Goal: Task Accomplishment & Management: Manage account settings

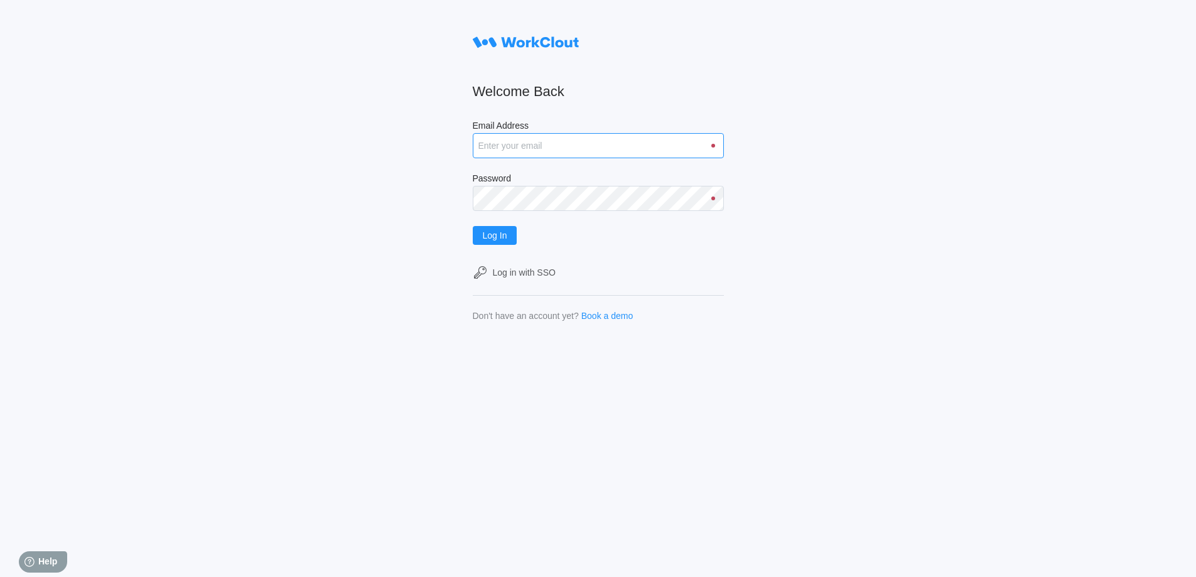
click at [545, 149] on input "Email Address" at bounding box center [598, 145] width 251 height 25
click at [512, 143] on input "Email Address" at bounding box center [598, 145] width 251 height 25
type input "[EMAIL_ADDRESS][DOMAIN_NAME]"
click at [522, 274] on form "Welcome Back Email Address [EMAIL_ADDRESS][DOMAIN_NAME] Password Log In Log in …" at bounding box center [598, 175] width 251 height 291
click at [473, 226] on button "Log In" at bounding box center [495, 235] width 45 height 19
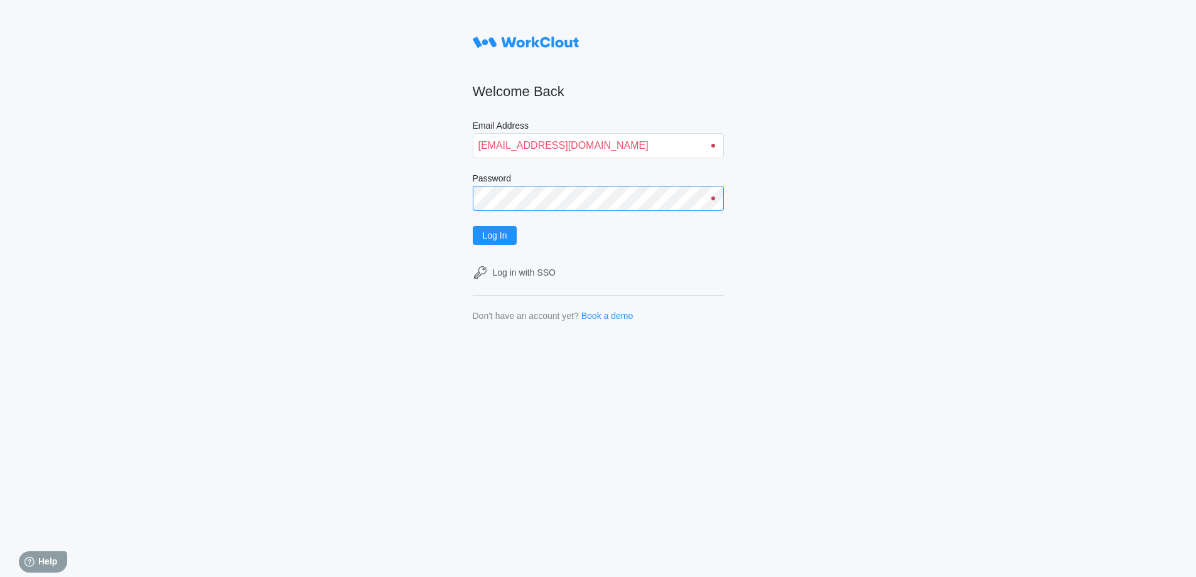
click at [473, 226] on button "Log In" at bounding box center [495, 235] width 45 height 19
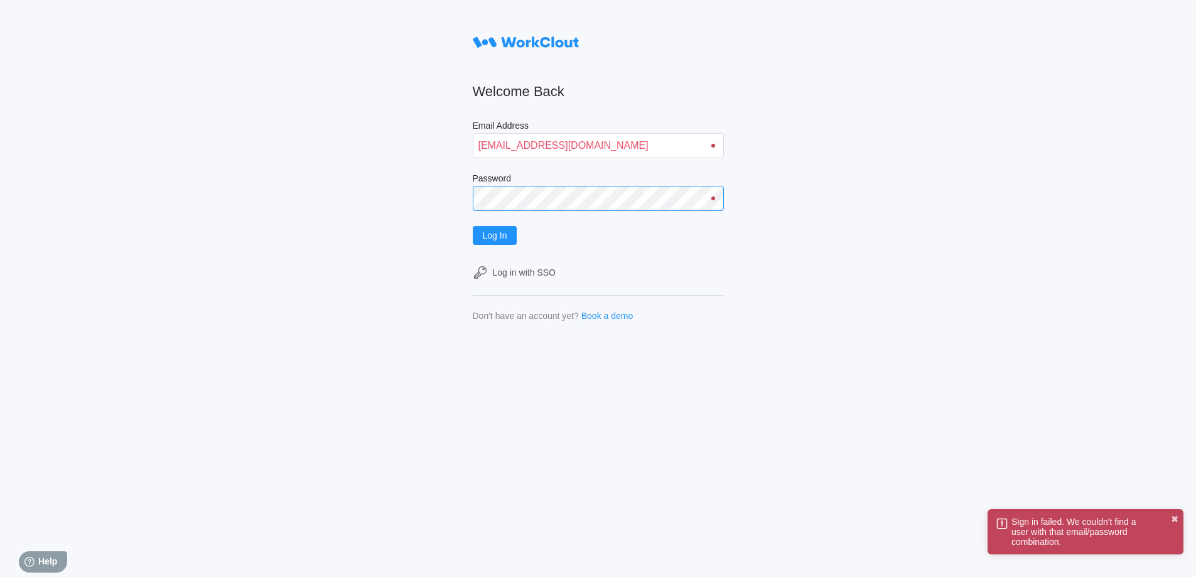
click at [473, 226] on button "Log In" at bounding box center [495, 235] width 45 height 19
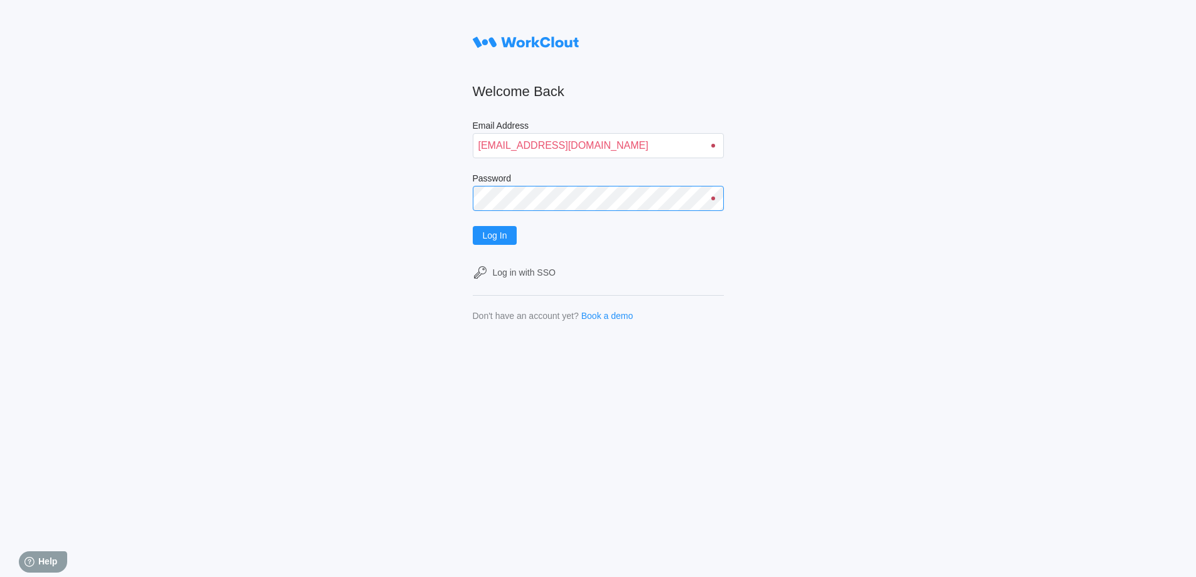
click at [473, 226] on button "Log In" at bounding box center [495, 235] width 45 height 19
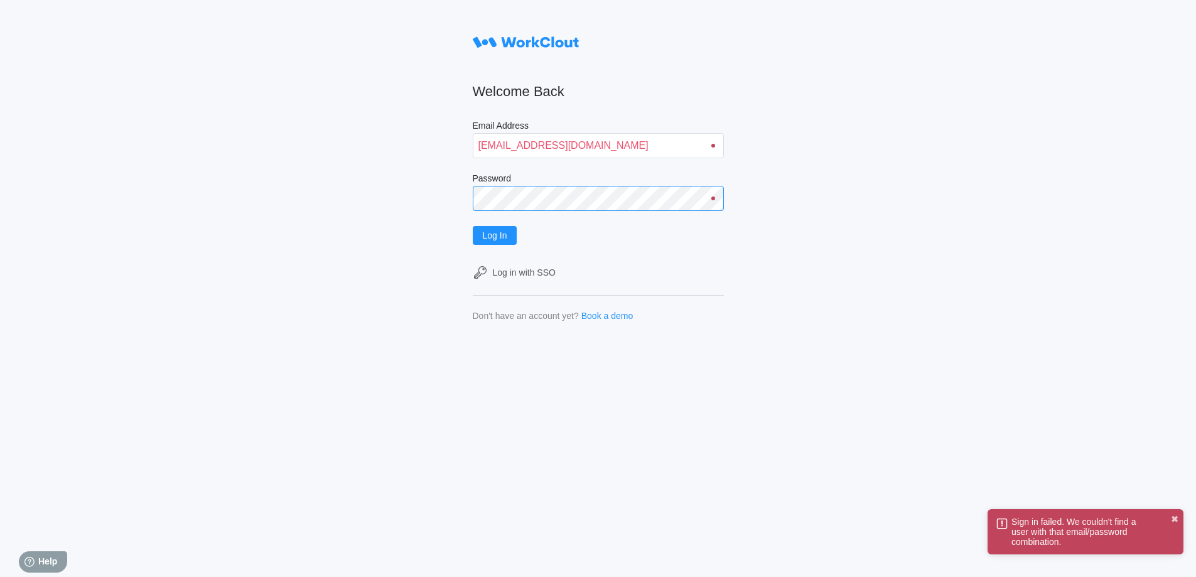
click at [473, 226] on button "Log In" at bounding box center [495, 235] width 45 height 19
click at [210, 188] on div "Welcome Back Email Address [EMAIL_ADDRESS][DOMAIN_NAME] Password Log In Log in …" at bounding box center [598, 288] width 1196 height 577
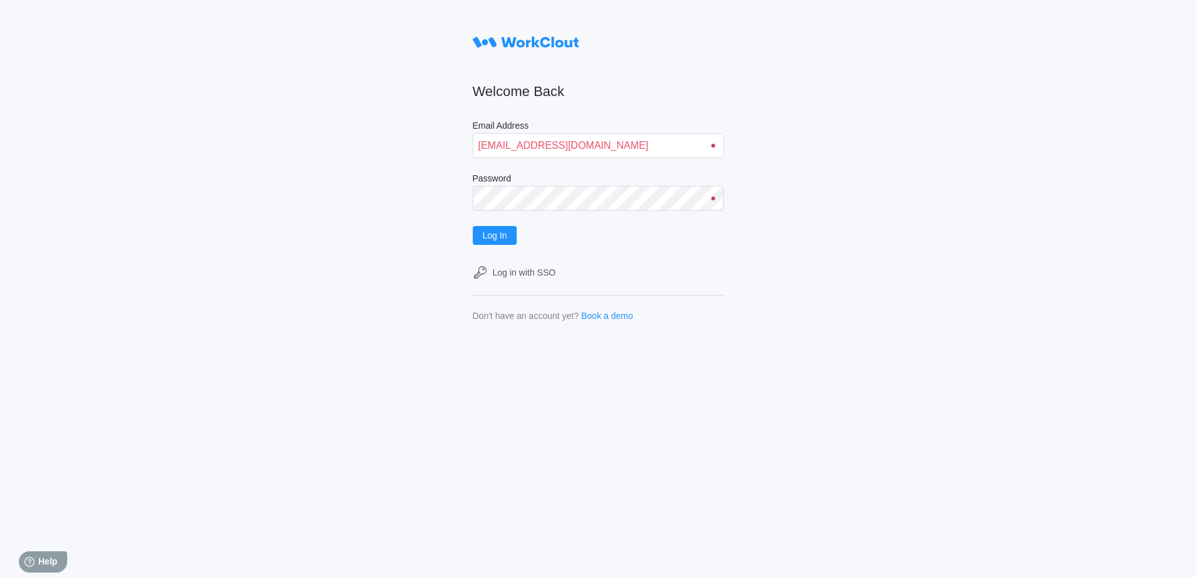
click at [291, 229] on div "Welcome Back Email Address [EMAIL_ADDRESS][DOMAIN_NAME] Password Log In Log in …" at bounding box center [598, 288] width 1196 height 577
